Goal: Information Seeking & Learning: Understand process/instructions

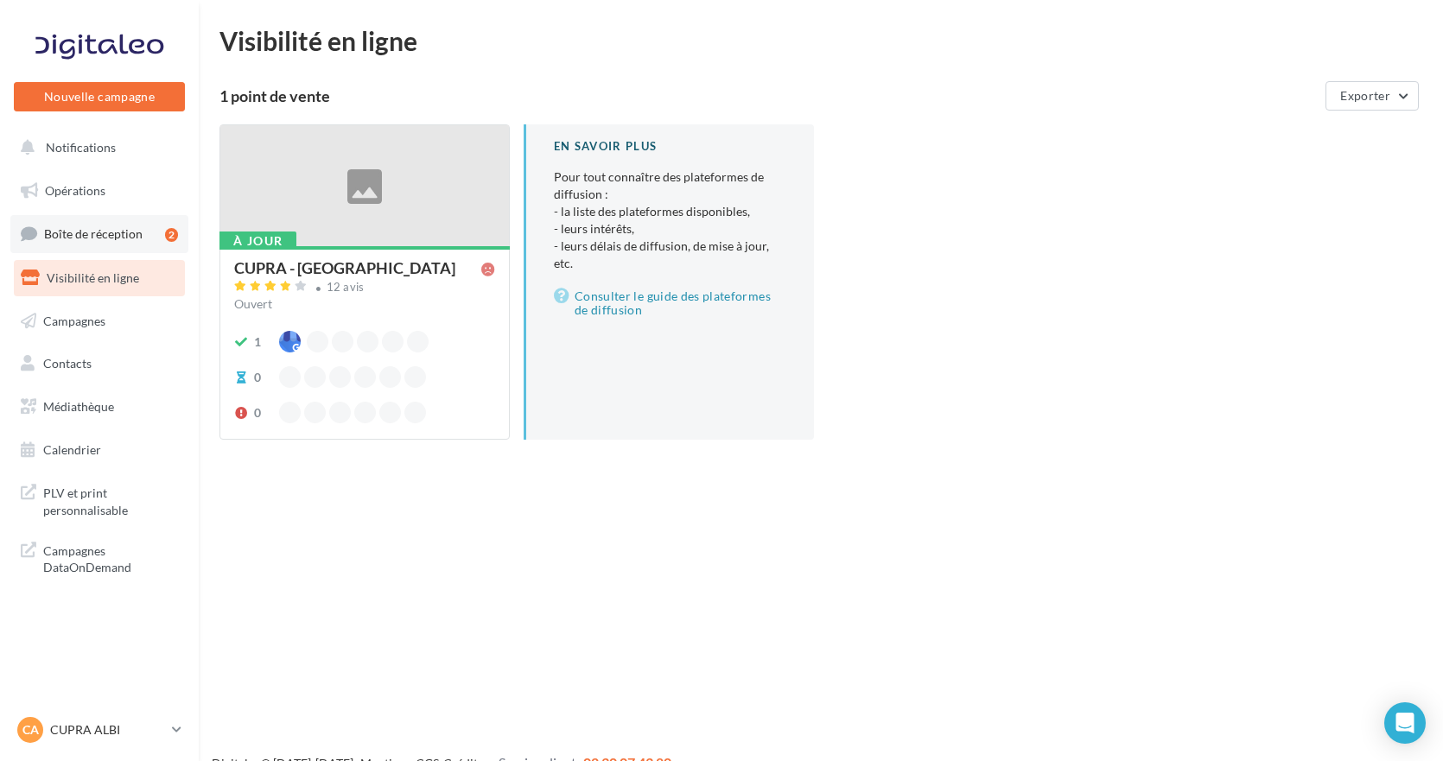
click at [73, 228] on span "Boîte de réception" at bounding box center [93, 233] width 99 height 15
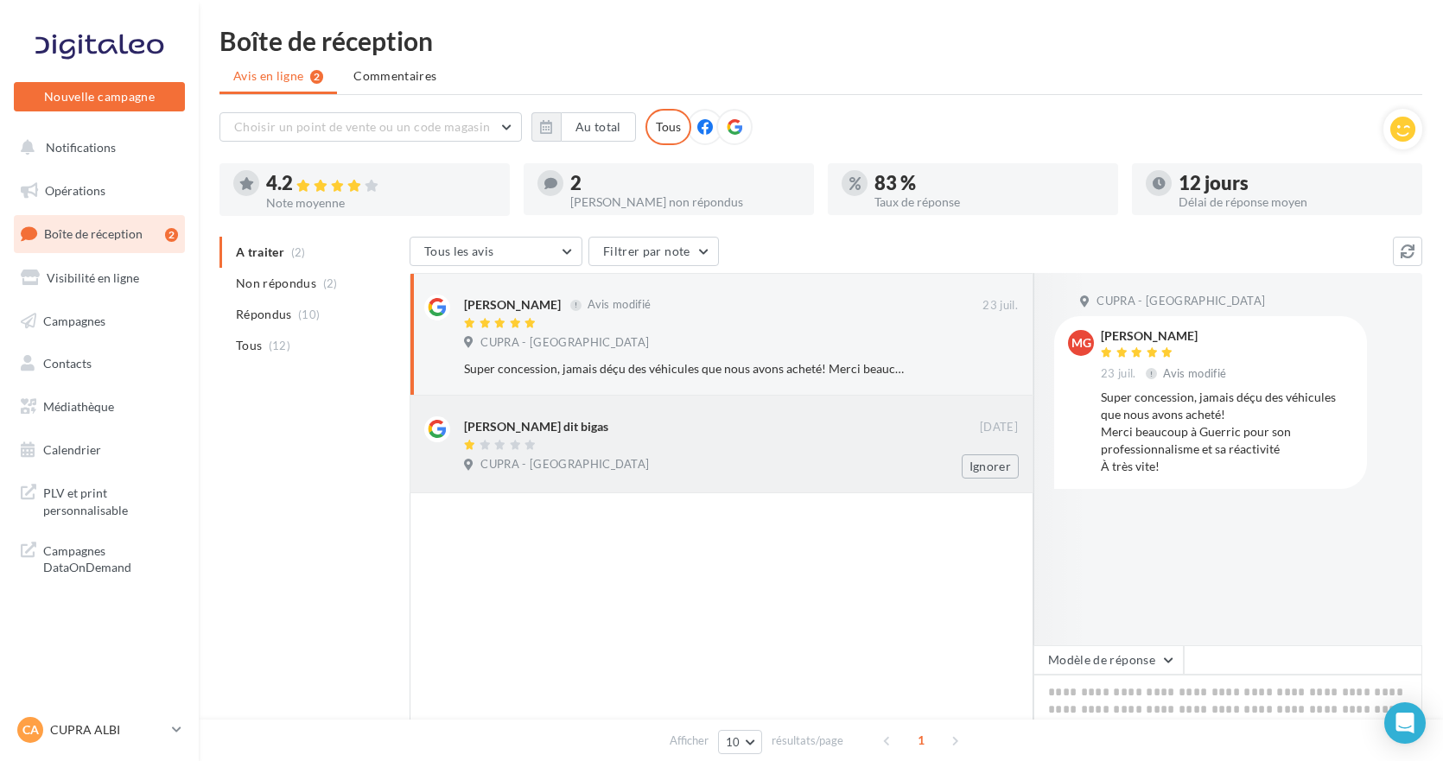
click at [628, 442] on div at bounding box center [722, 446] width 516 height 15
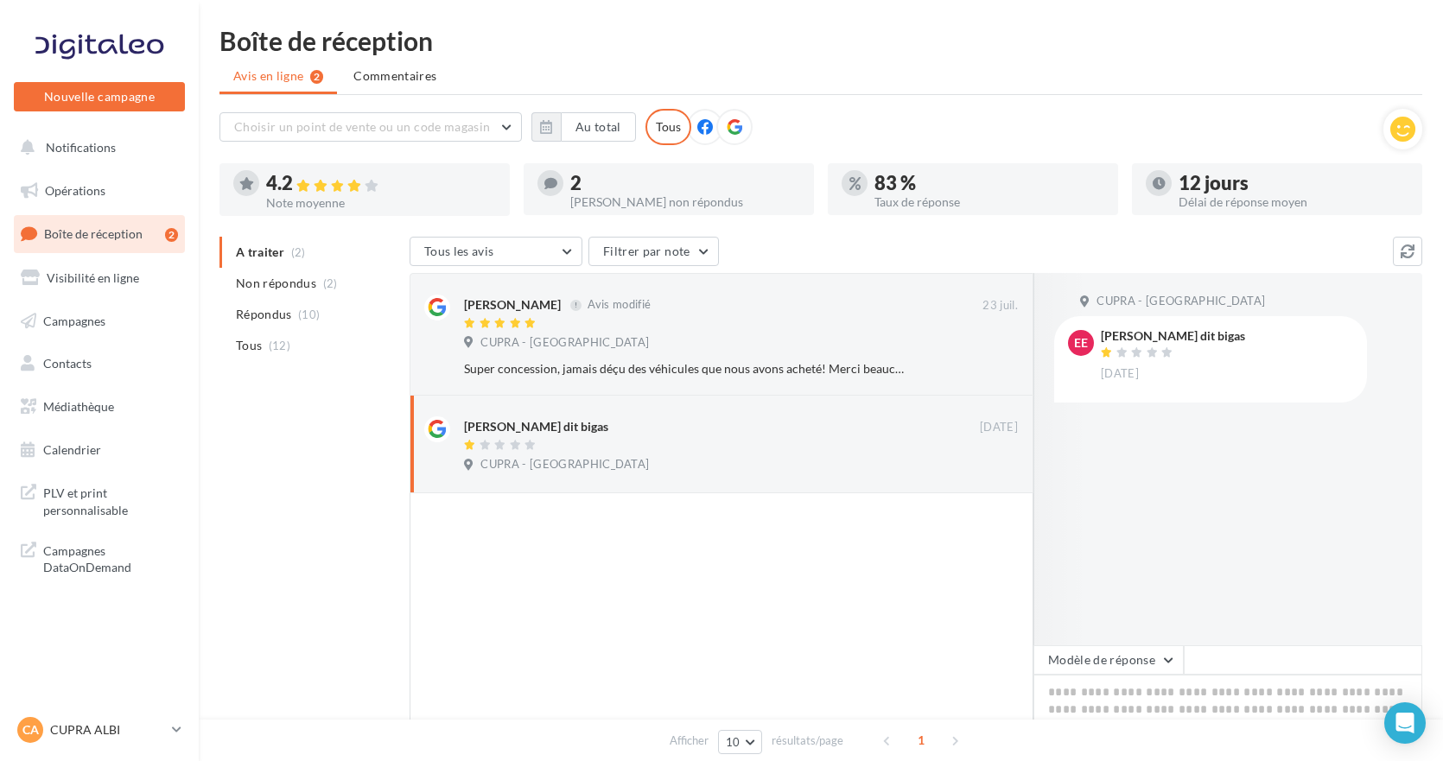
click at [787, 665] on div at bounding box center [722, 660] width 624 height 334
click at [59, 498] on span "PLV et print personnalisable" at bounding box center [110, 499] width 135 height 37
click at [1007, 90] on ul "Avis en ligne 2 Commentaires" at bounding box center [820, 77] width 1203 height 35
click at [1004, 91] on ul "Avis en ligne 2 Commentaires" at bounding box center [820, 77] width 1203 height 35
click at [79, 187] on span "Opérations" at bounding box center [75, 190] width 60 height 15
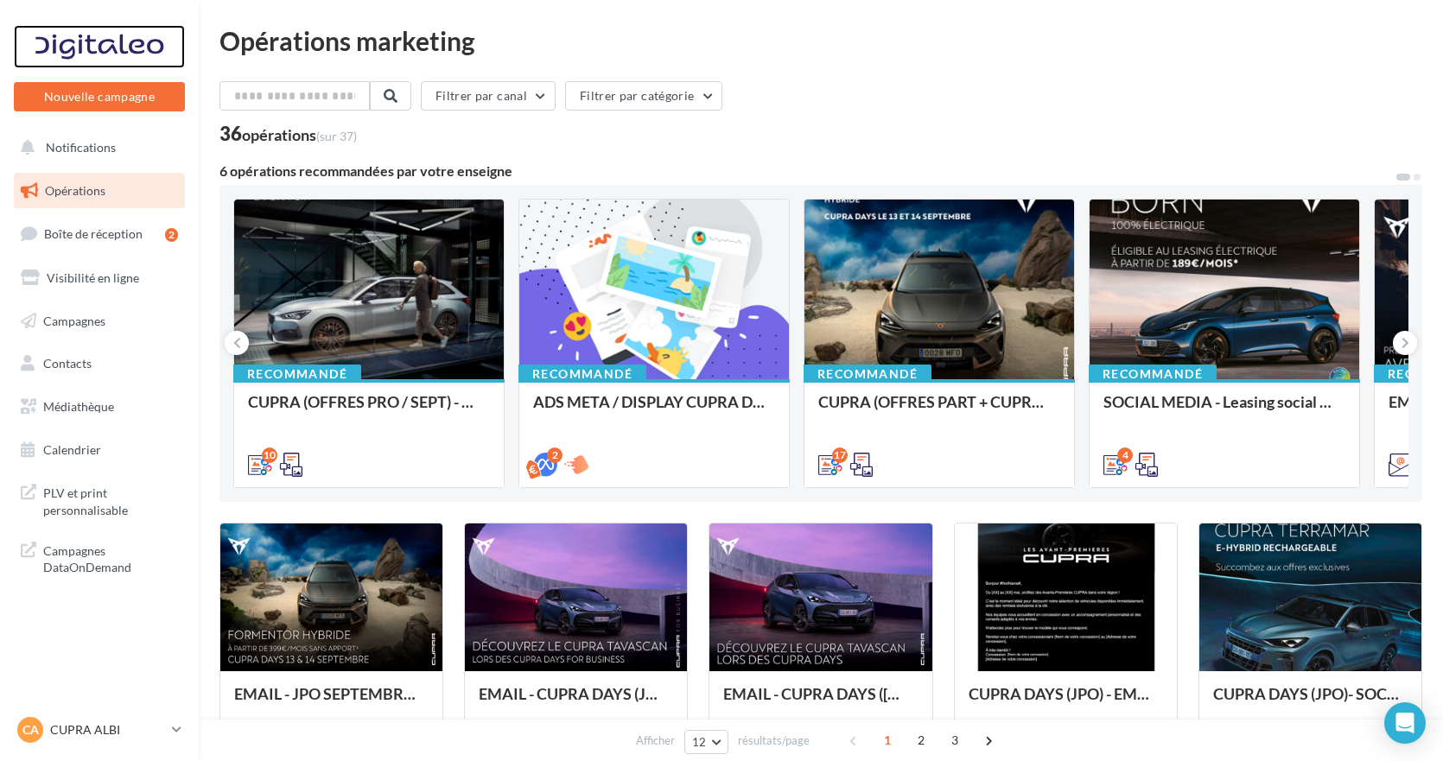
click at [108, 44] on div at bounding box center [99, 46] width 138 height 43
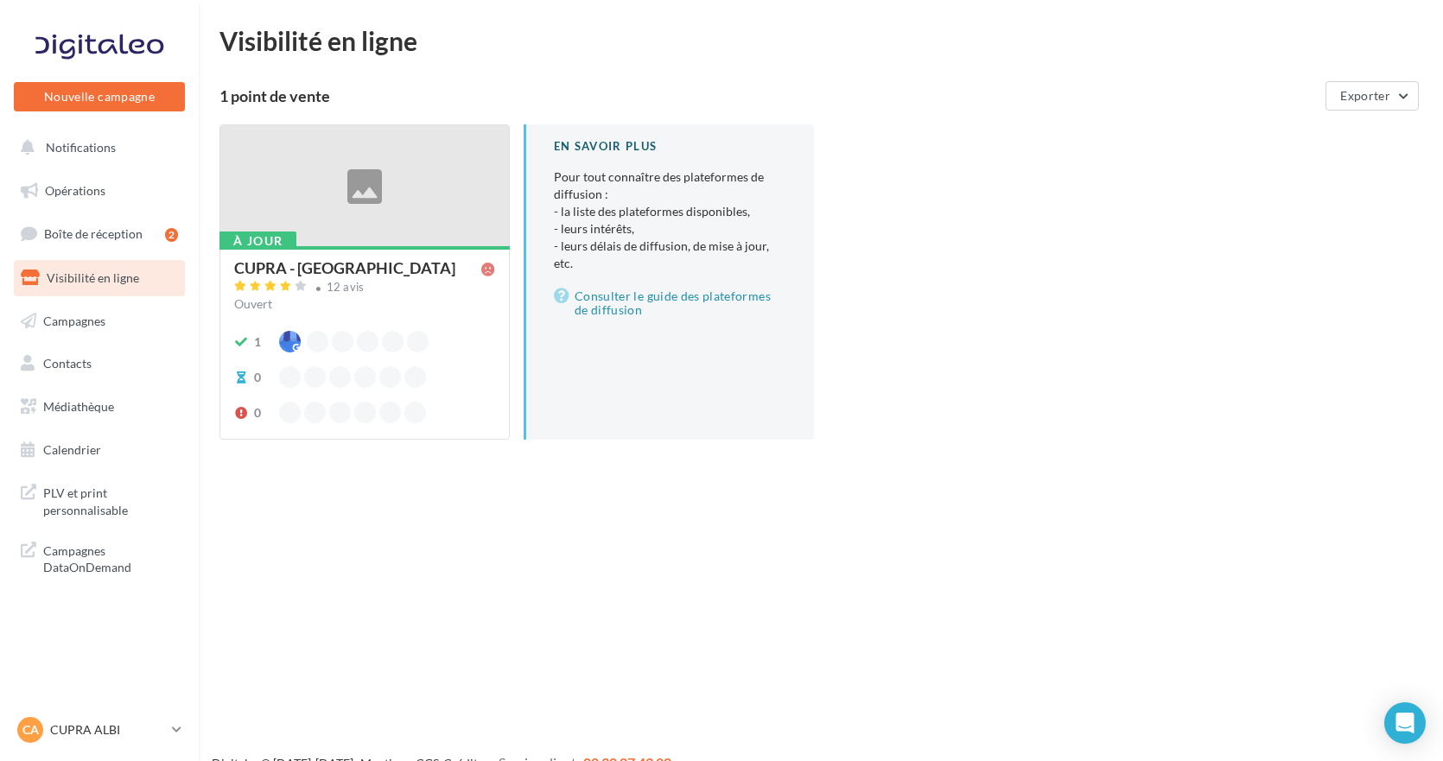
click at [516, 93] on div "1 point de vente" at bounding box center [768, 96] width 1099 height 16
click at [963, 187] on div "À jour CUPRA - [GEOGRAPHIC_DATA] 12 avis Ouvert 1 0 0 En savoir plus Pour tout …" at bounding box center [827, 295] width 1217 height 343
click at [446, 627] on div "Nouvelle campagne Nouvelle campagne Notifications Opérations Boîte de réception…" at bounding box center [721, 408] width 1443 height 761
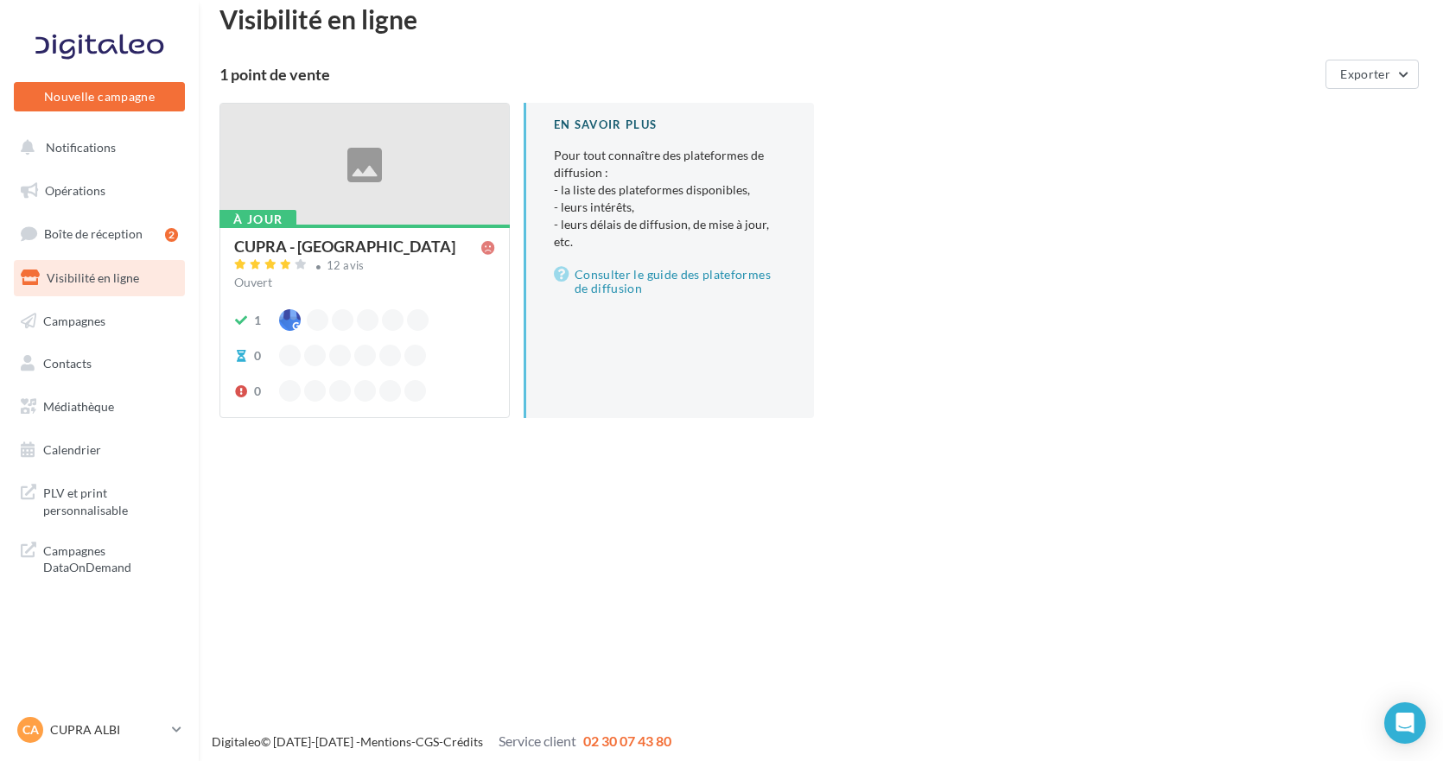
scroll to position [28, 0]
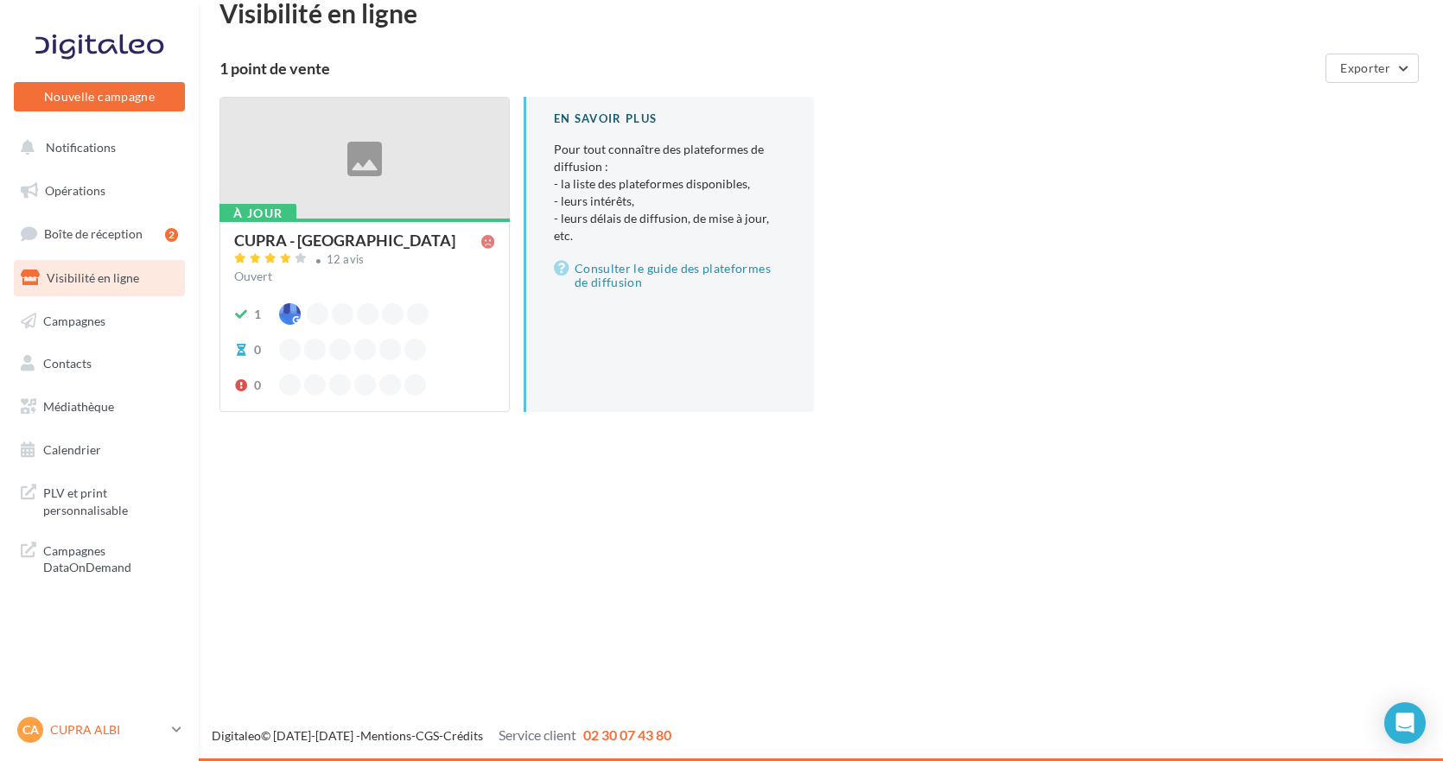
click at [176, 728] on icon at bounding box center [177, 729] width 10 height 15
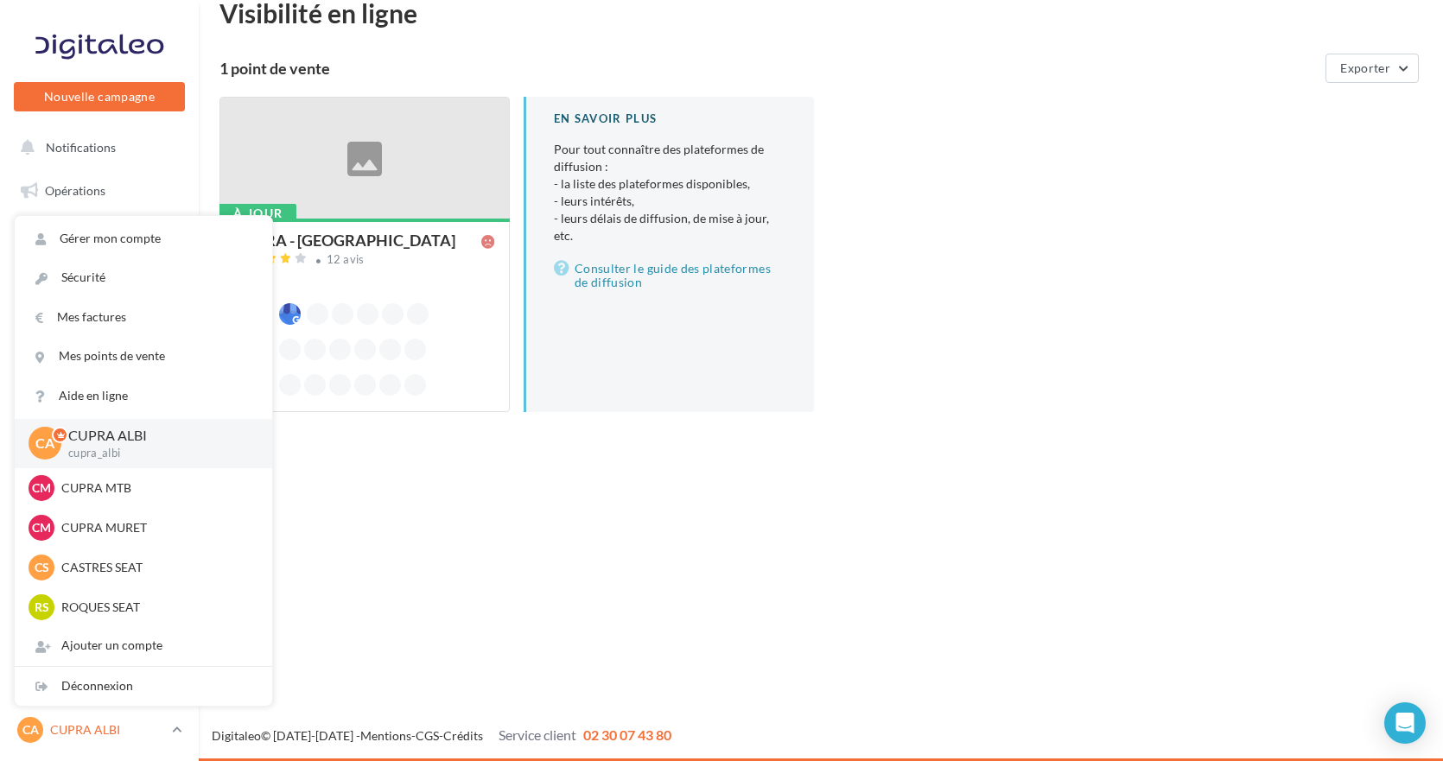
click at [176, 728] on icon at bounding box center [177, 729] width 10 height 15
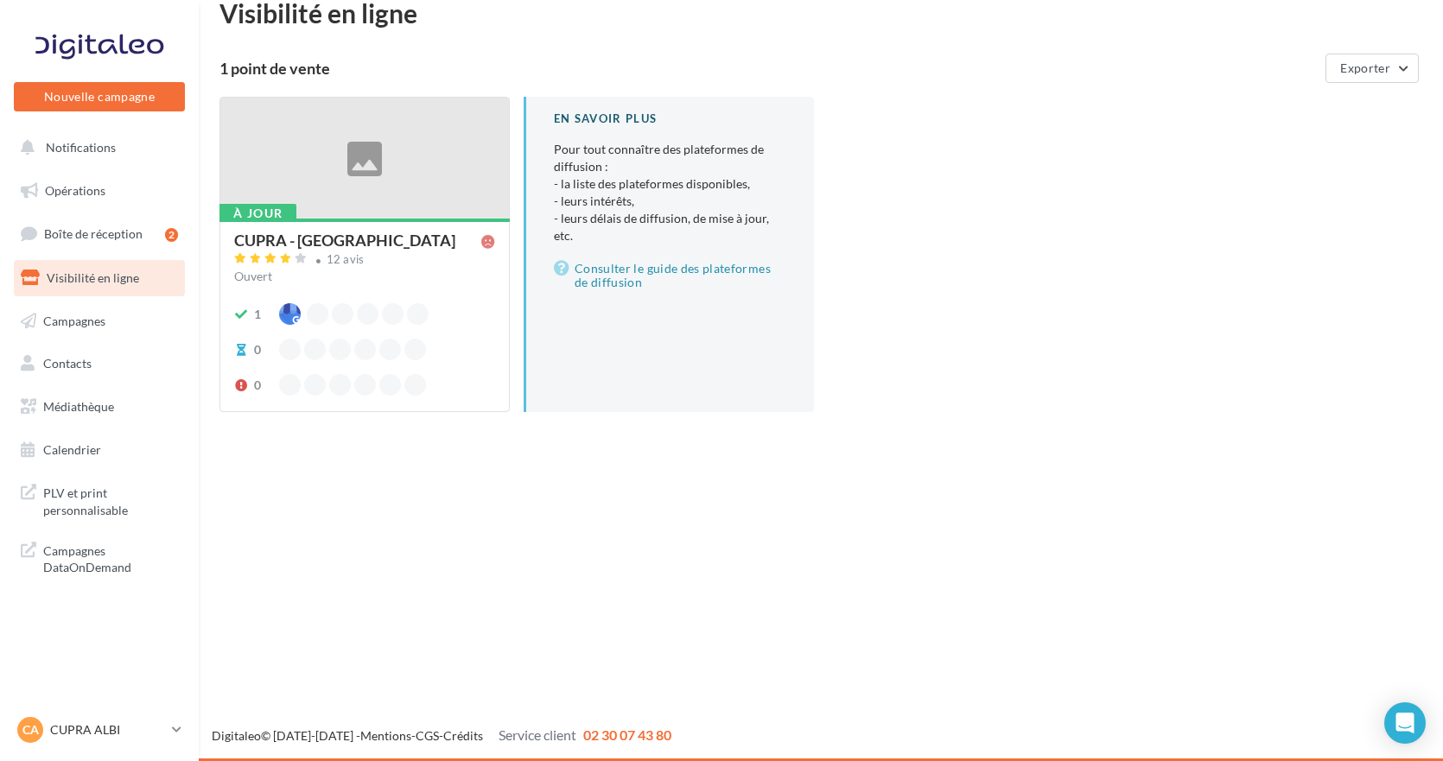
click at [582, 520] on div "Nouvelle campagne Nouvelle campagne Notifications Opérations Boîte de réception…" at bounding box center [721, 380] width 1443 height 761
click at [1008, 231] on div "À jour CUPRA - ALBI 12 avis Ouvert 1 0 0 En savoir plus Pour tout connaître des…" at bounding box center [827, 268] width 1217 height 343
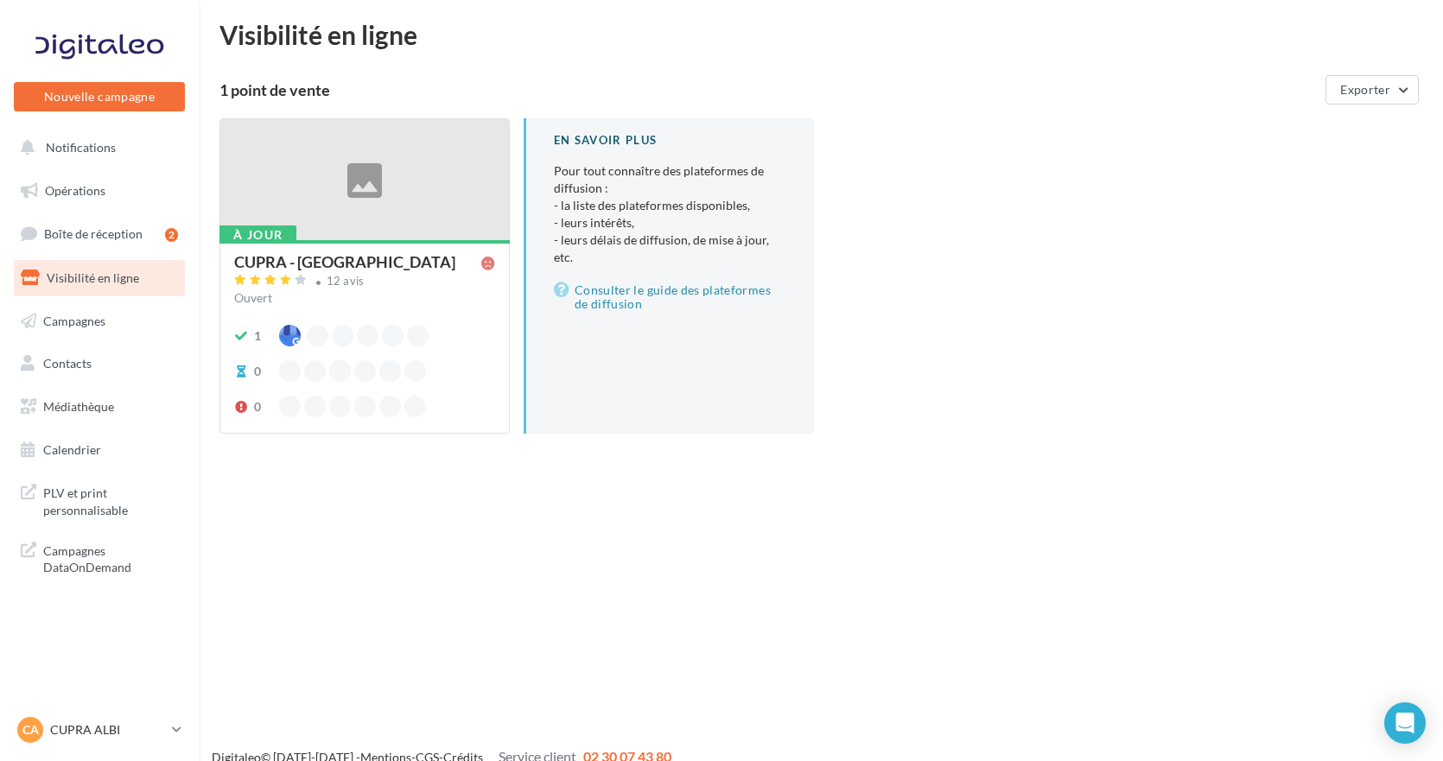
scroll to position [0, 0]
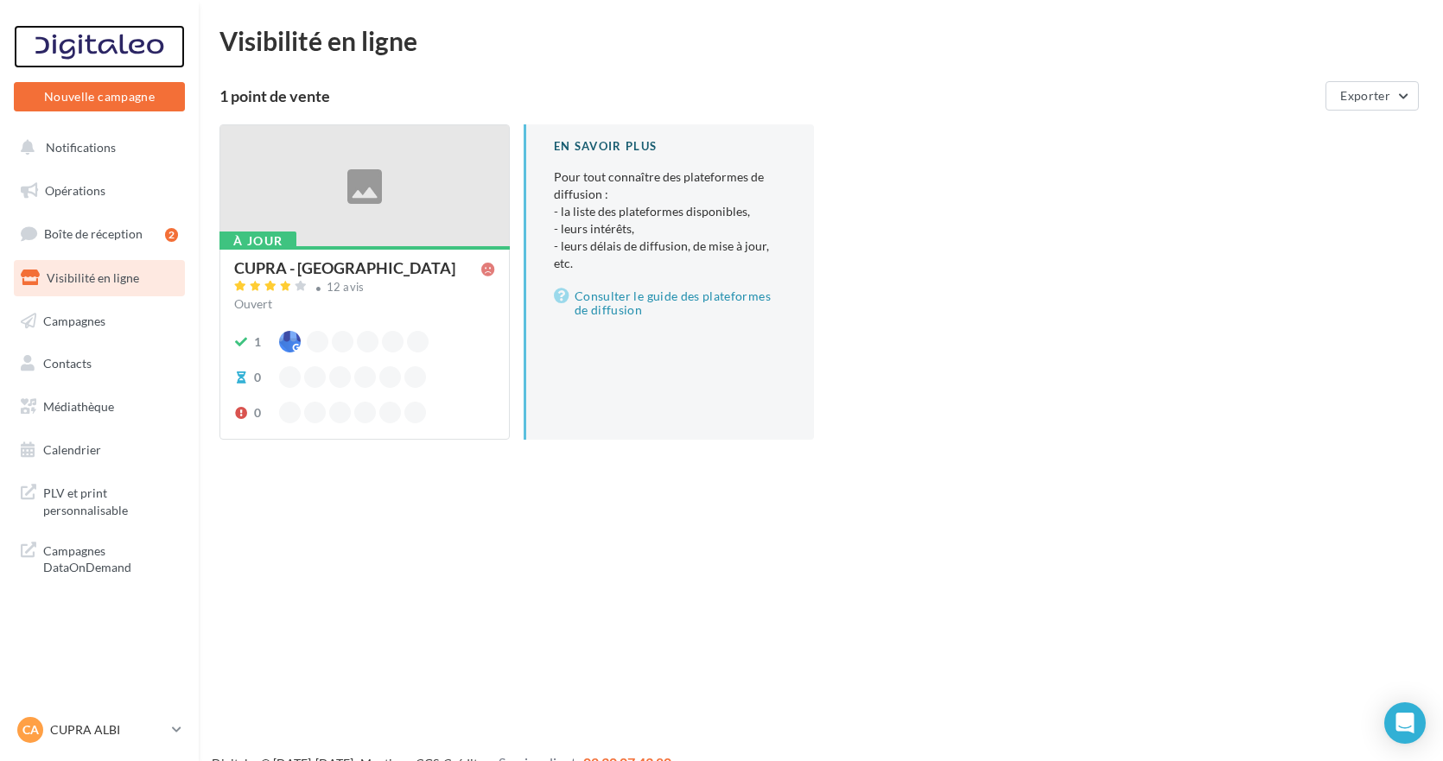
click at [91, 37] on div at bounding box center [99, 46] width 138 height 43
click at [618, 286] on link "Consulter le guide des plateformes de diffusion" at bounding box center [670, 303] width 232 height 35
